Goal: Information Seeking & Learning: Learn about a topic

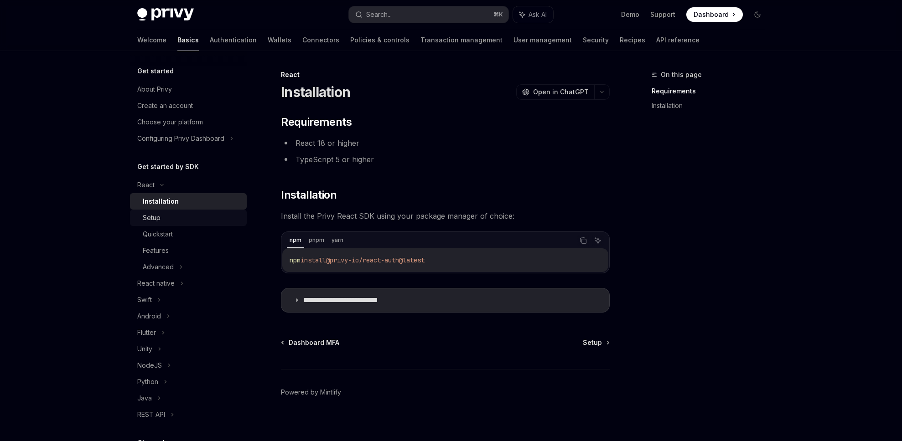
click at [167, 215] on div "Setup" at bounding box center [192, 217] width 98 height 11
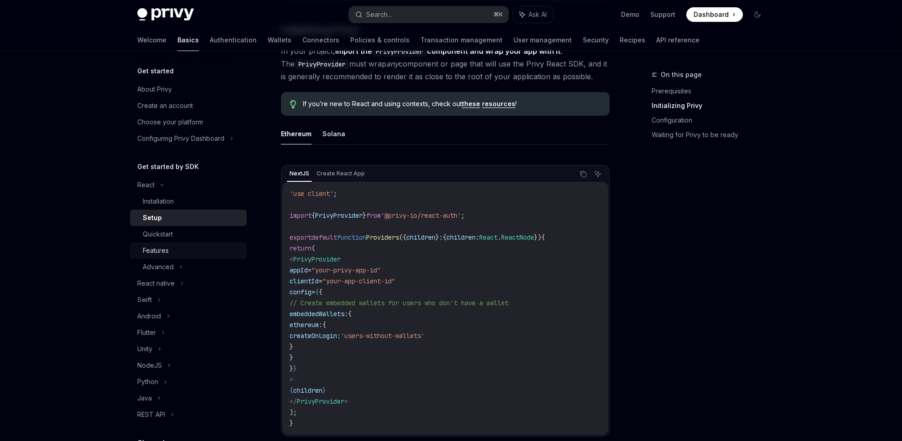
scroll to position [204, 0]
click at [175, 237] on div "Quickstart" at bounding box center [192, 234] width 98 height 11
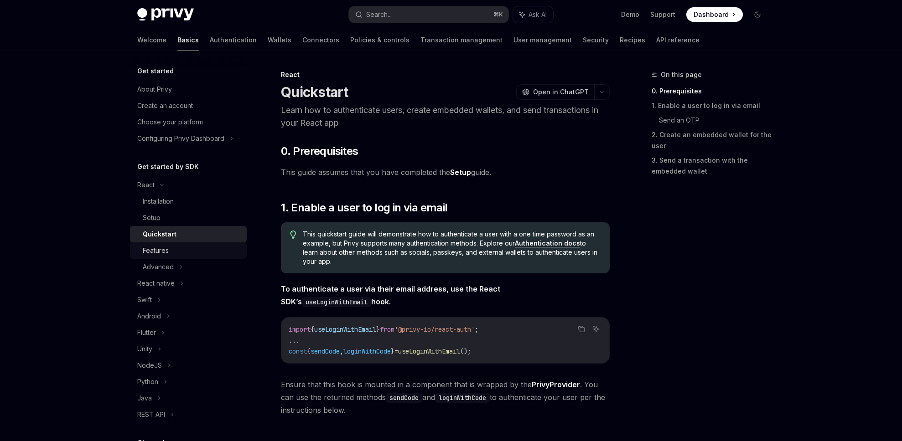
click at [174, 249] on div "Features" at bounding box center [192, 250] width 98 height 11
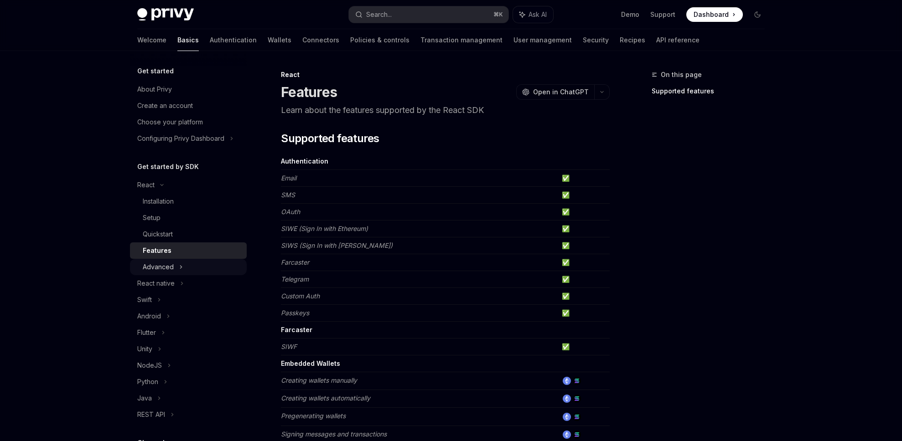
click at [153, 264] on div "Advanced" at bounding box center [158, 267] width 31 height 11
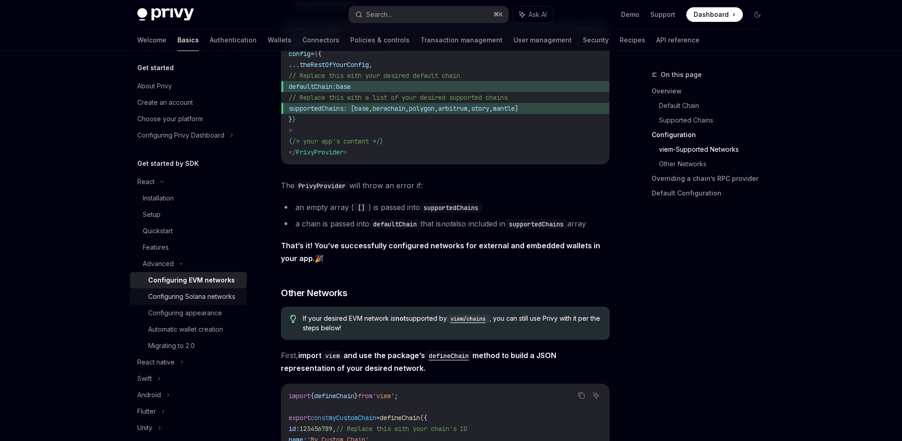
scroll to position [48, 0]
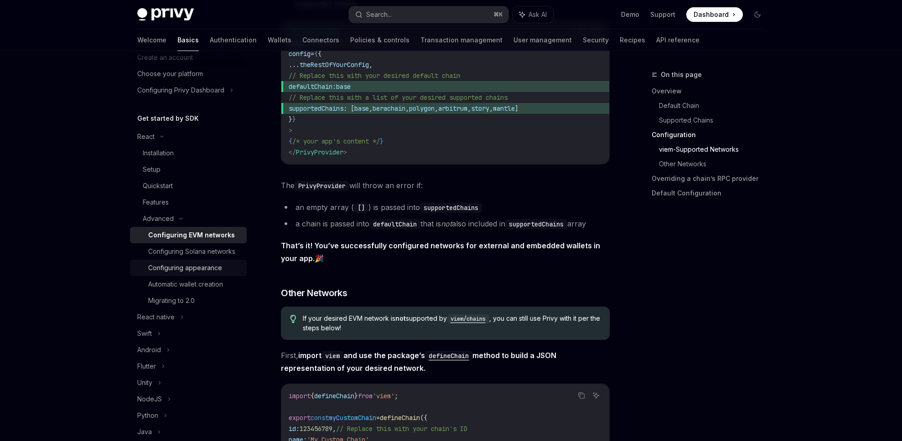
click at [202, 274] on div "Configuring appearance" at bounding box center [185, 268] width 74 height 11
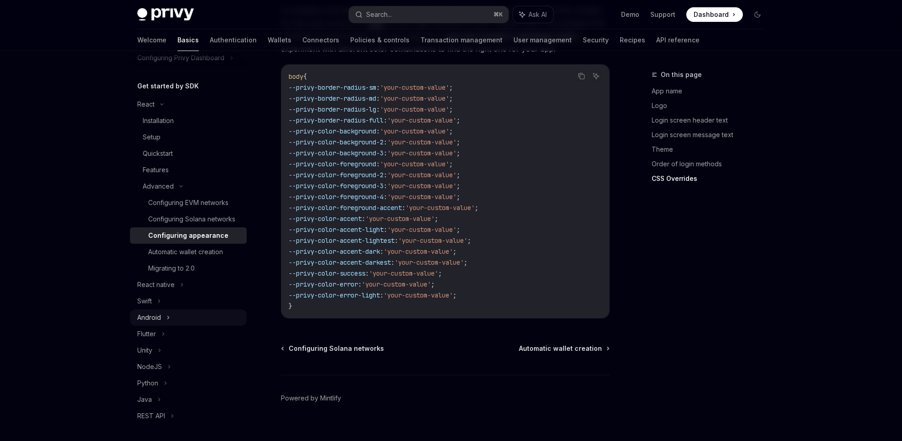
scroll to position [107, 0]
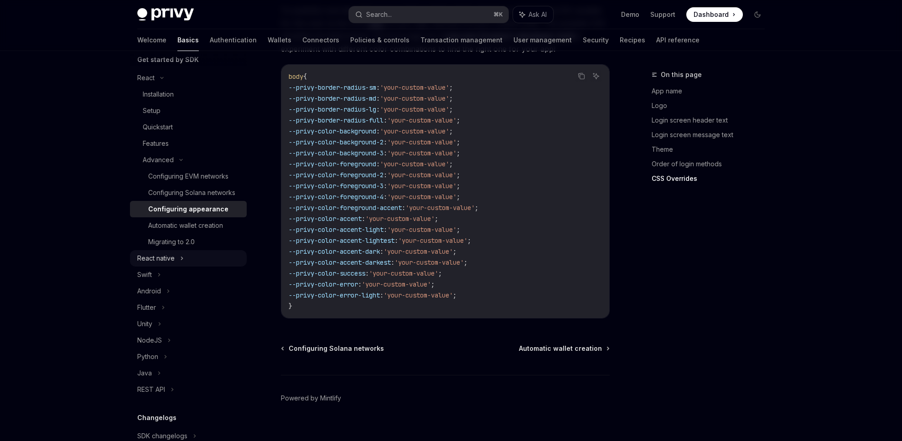
click at [171, 264] on div "React native" at bounding box center [155, 258] width 37 height 11
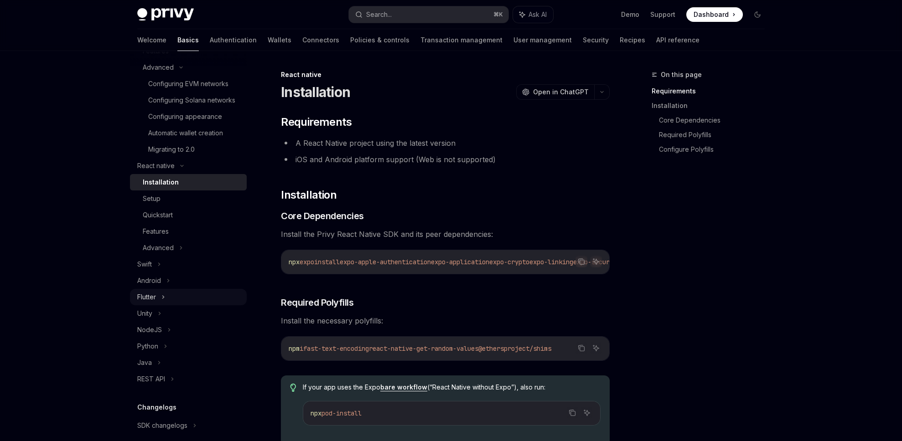
scroll to position [210, 0]
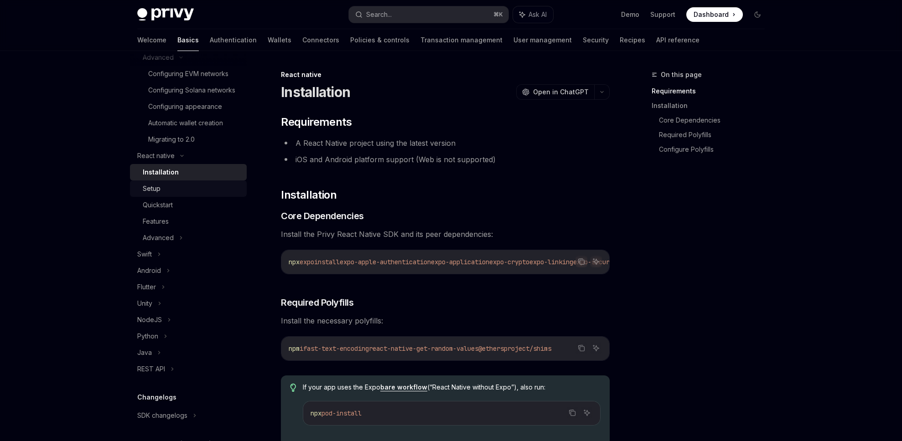
click at [171, 194] on div "Setup" at bounding box center [192, 188] width 98 height 11
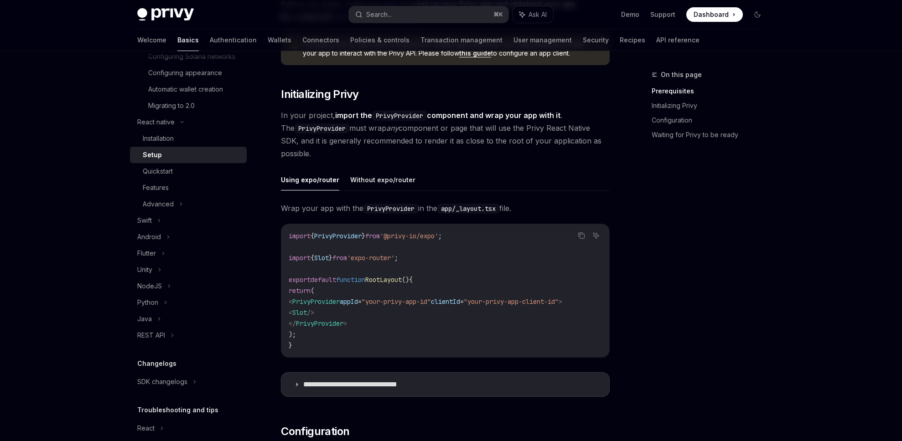
scroll to position [245, 0]
click at [179, 342] on div "REST API" at bounding box center [188, 333] width 117 height 16
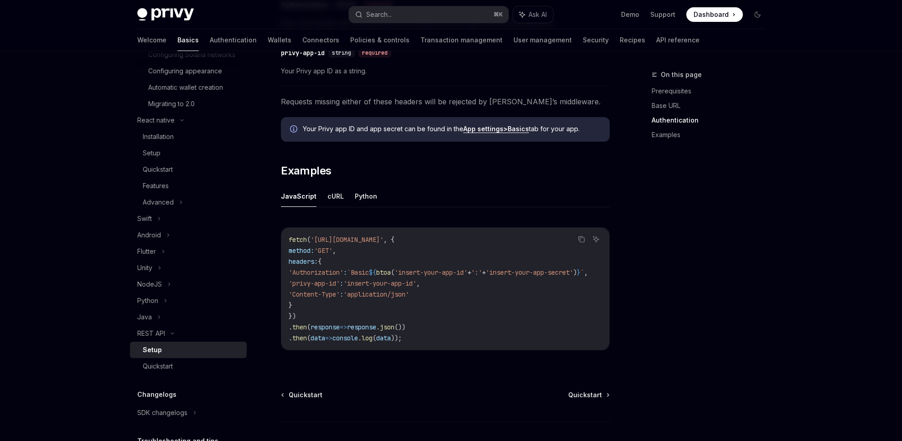
scroll to position [426, 0]
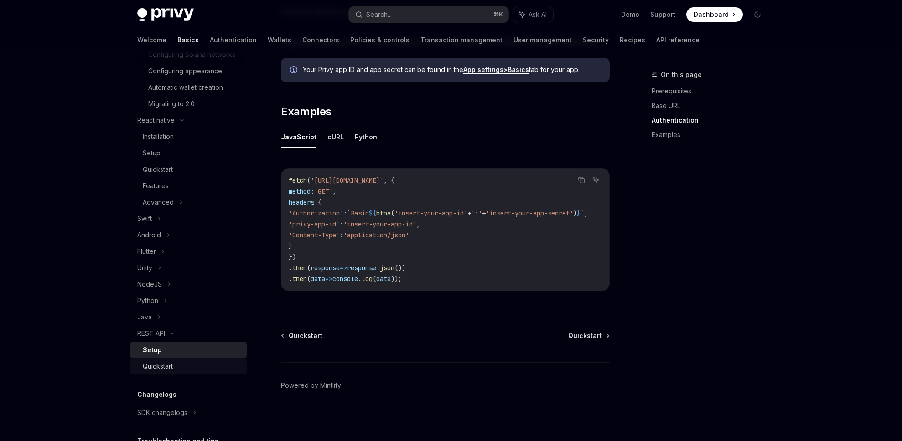
click at [177, 372] on div "Quickstart" at bounding box center [192, 366] width 98 height 11
type textarea "*"
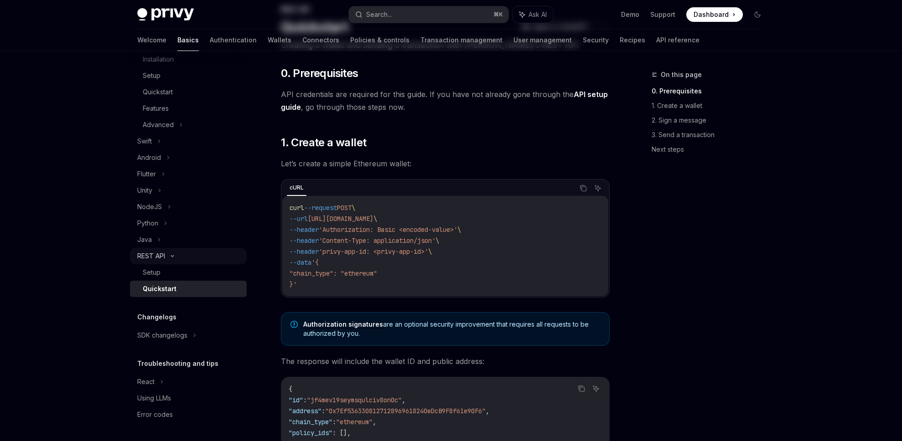
scroll to position [75, 0]
